Goal: Register for event/course

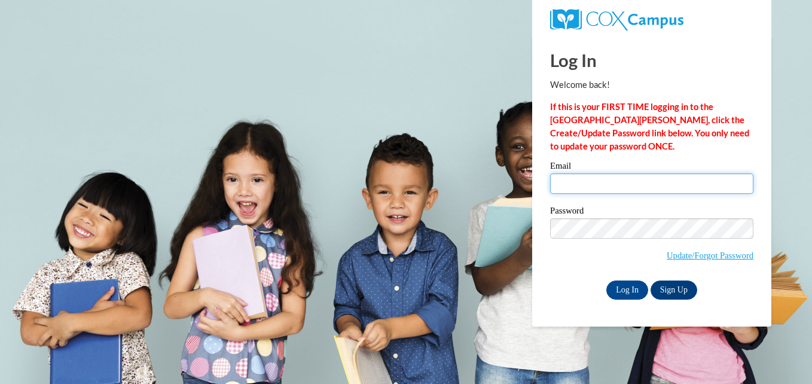
click at [581, 184] on input "Email" at bounding box center [651, 183] width 203 height 20
type input "gfoster35@ivytech.edu"
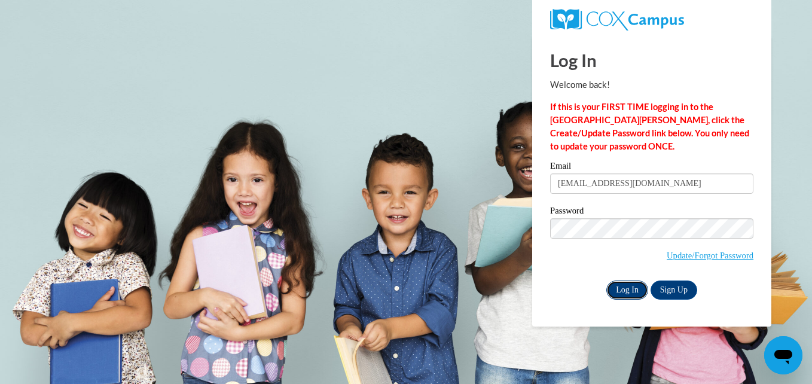
click at [624, 286] on input "Log In" at bounding box center [627, 289] width 42 height 19
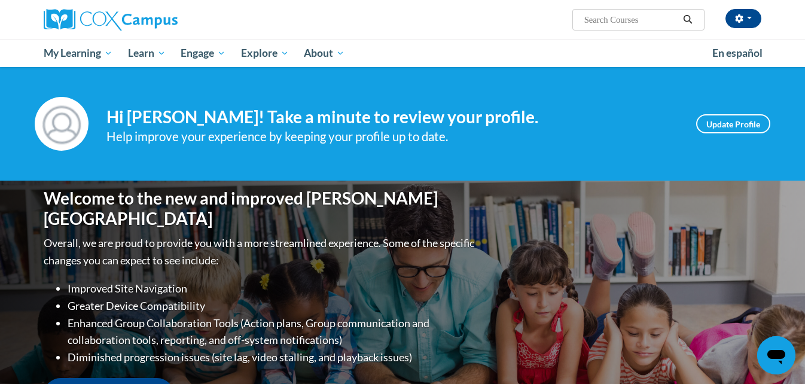
click at [600, 13] on input "Search..." at bounding box center [631, 20] width 96 height 14
type input "Early literacy"
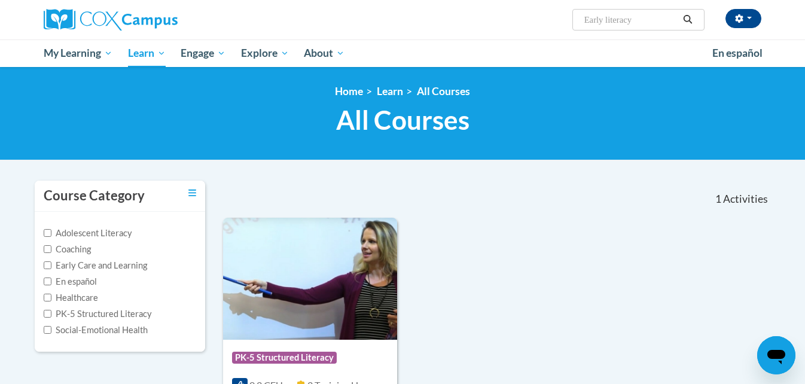
click at [632, 27] on span "Search Search... Early literacy" at bounding box center [638, 20] width 132 height 22
click at [632, 22] on input "Early literacy" at bounding box center [631, 20] width 96 height 14
type input "Early literacy print awareness"
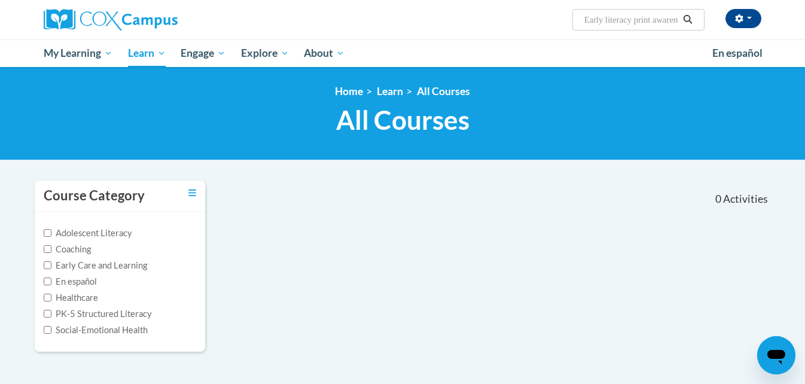
click at [594, 23] on input "Early literacy print awareness" at bounding box center [631, 20] width 96 height 14
drag, startPoint x: 634, startPoint y: 23, endPoint x: 704, endPoint y: 22, distance: 69.3
click at [704, 22] on span "Search Search... Early literacy print awareness" at bounding box center [638, 20] width 132 height 22
type input "Early literacy"
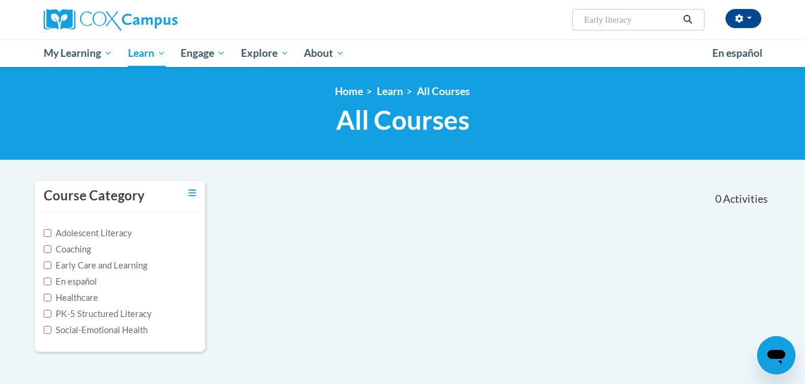
scroll to position [0, 0]
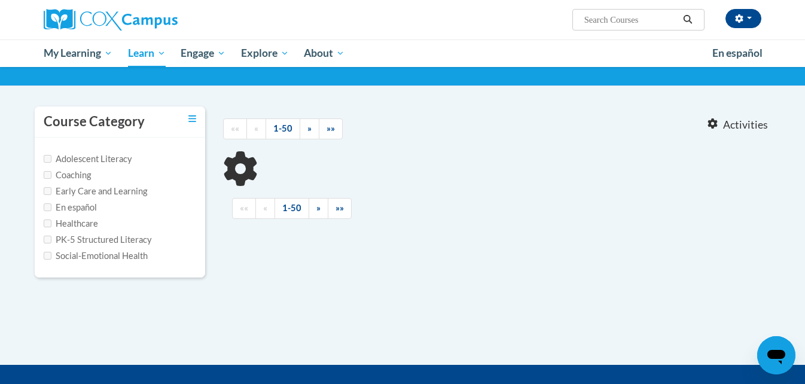
type input "Early literacy"
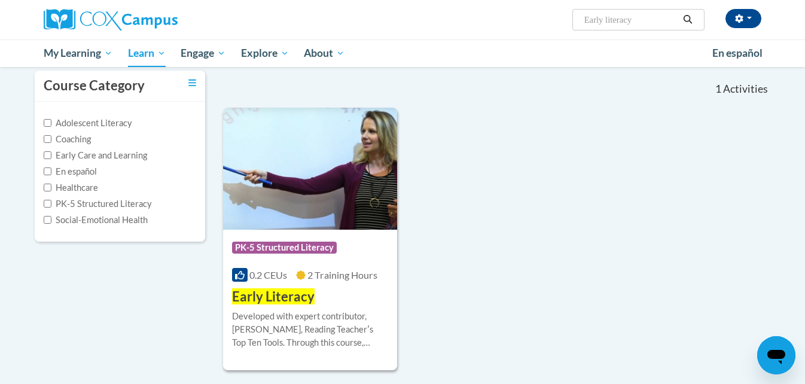
scroll to position [111, 0]
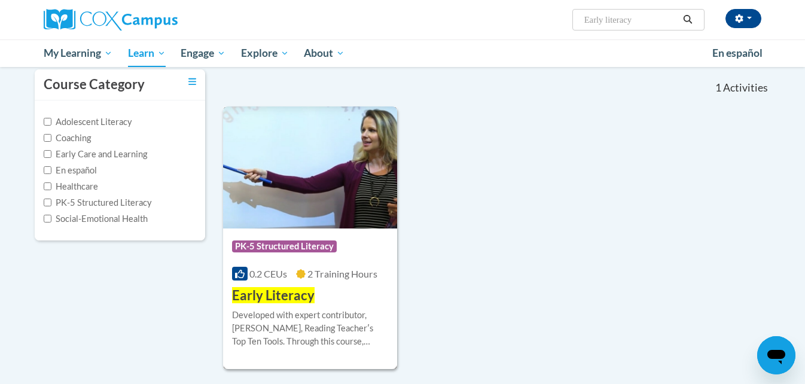
click at [323, 183] on img at bounding box center [310, 167] width 174 height 122
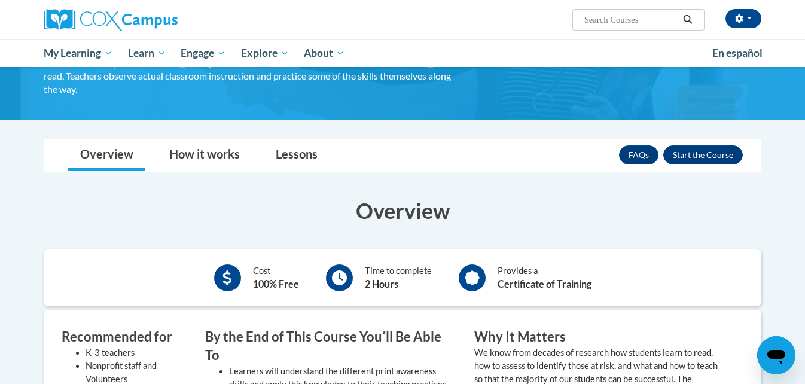
scroll to position [132, 0]
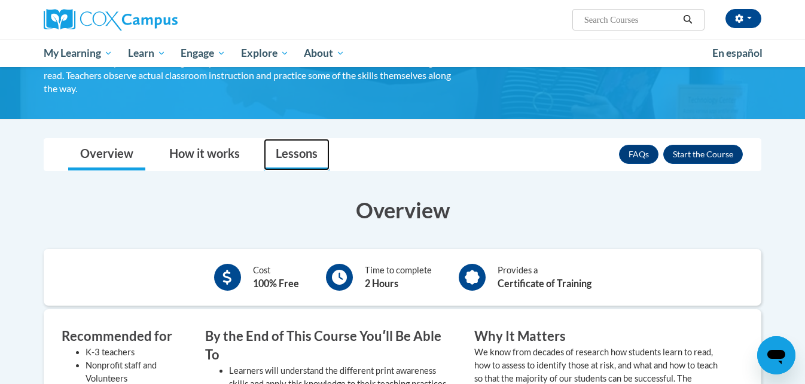
click at [293, 162] on link "Lessons" at bounding box center [297, 155] width 66 height 32
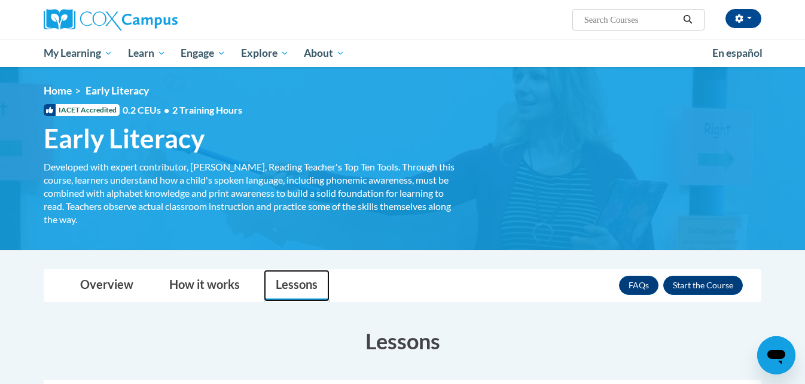
scroll to position [0, 0]
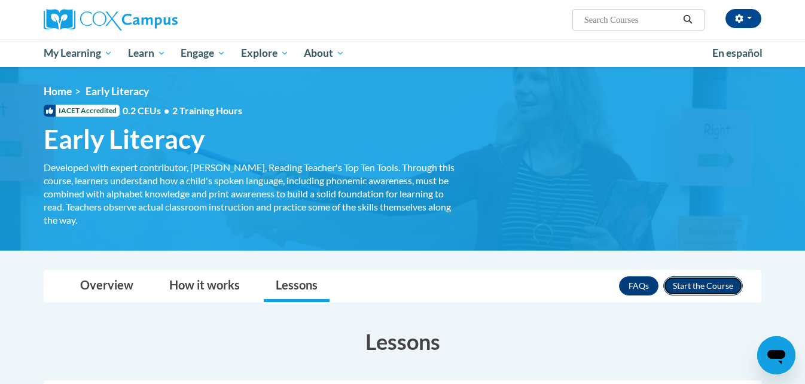
click at [699, 289] on button "Enroll" at bounding box center [703, 285] width 80 height 19
